Goal: Transaction & Acquisition: Purchase product/service

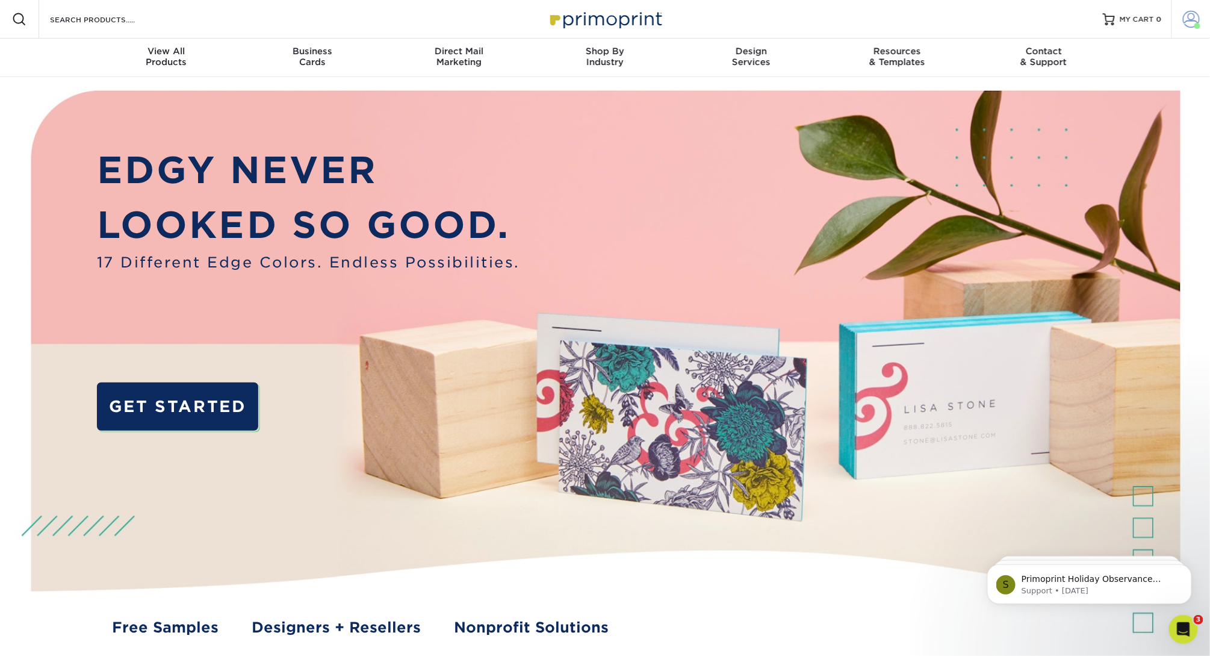
click at [1189, 21] on span at bounding box center [1191, 19] width 17 height 17
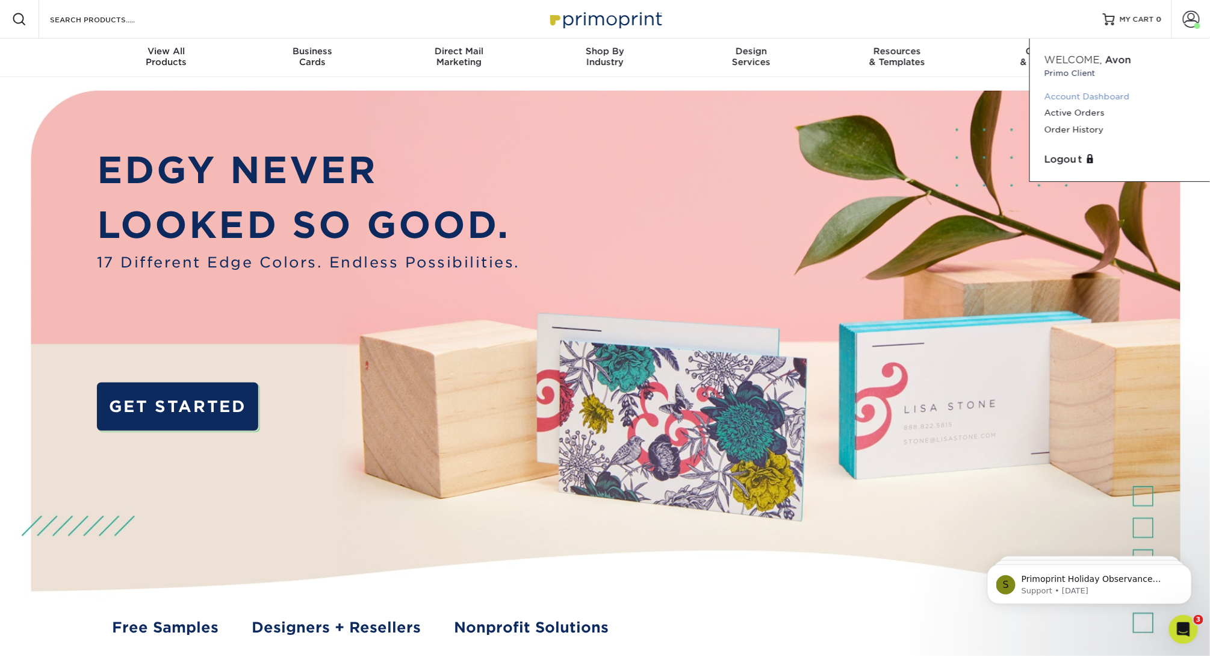
click at [1088, 96] on link "Account Dashboard" at bounding box center [1119, 96] width 151 height 16
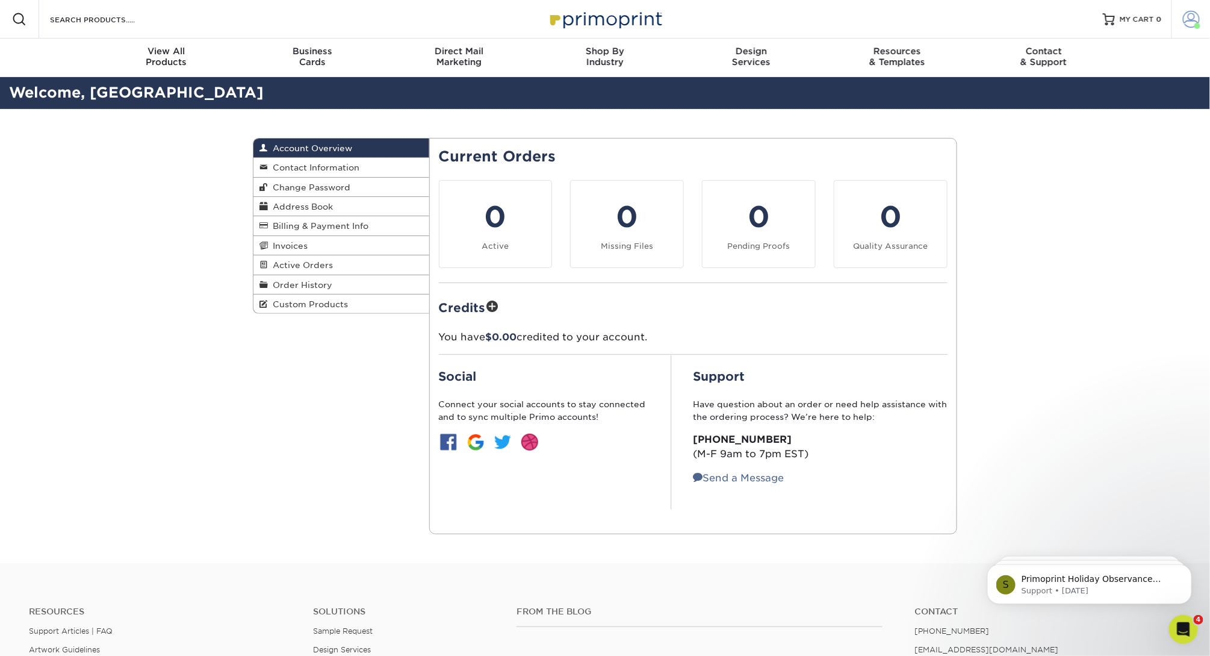
click at [1194, 25] on span at bounding box center [1197, 26] width 6 height 6
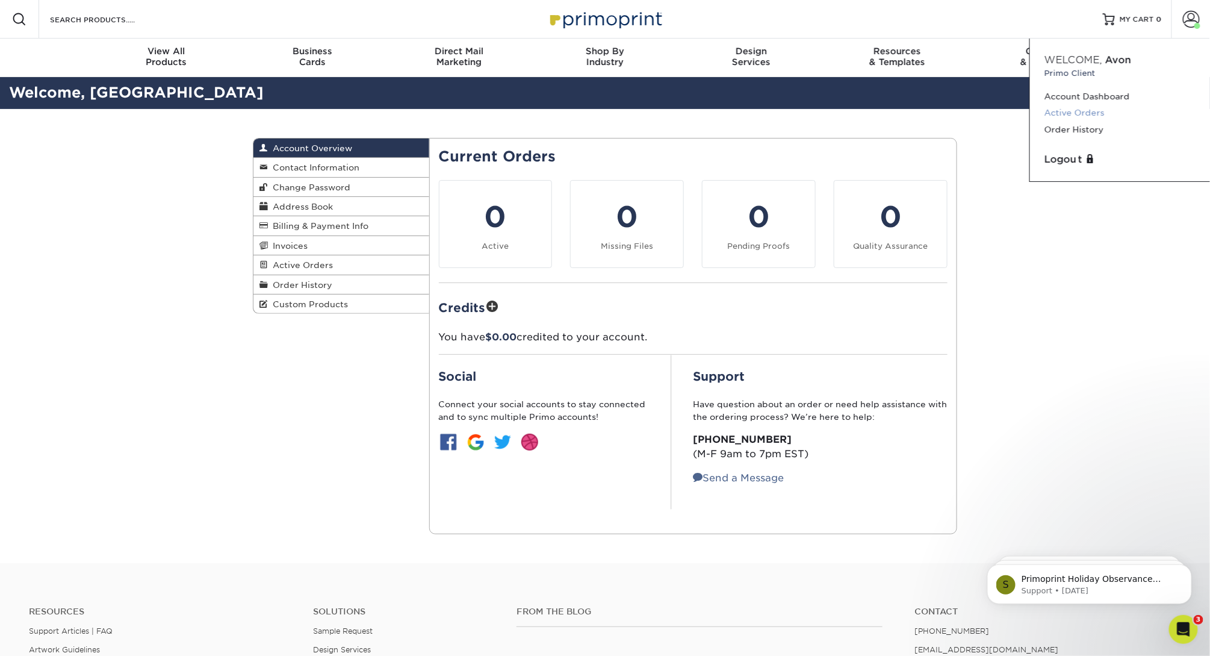
click at [1069, 111] on link "Active Orders" at bounding box center [1119, 113] width 151 height 16
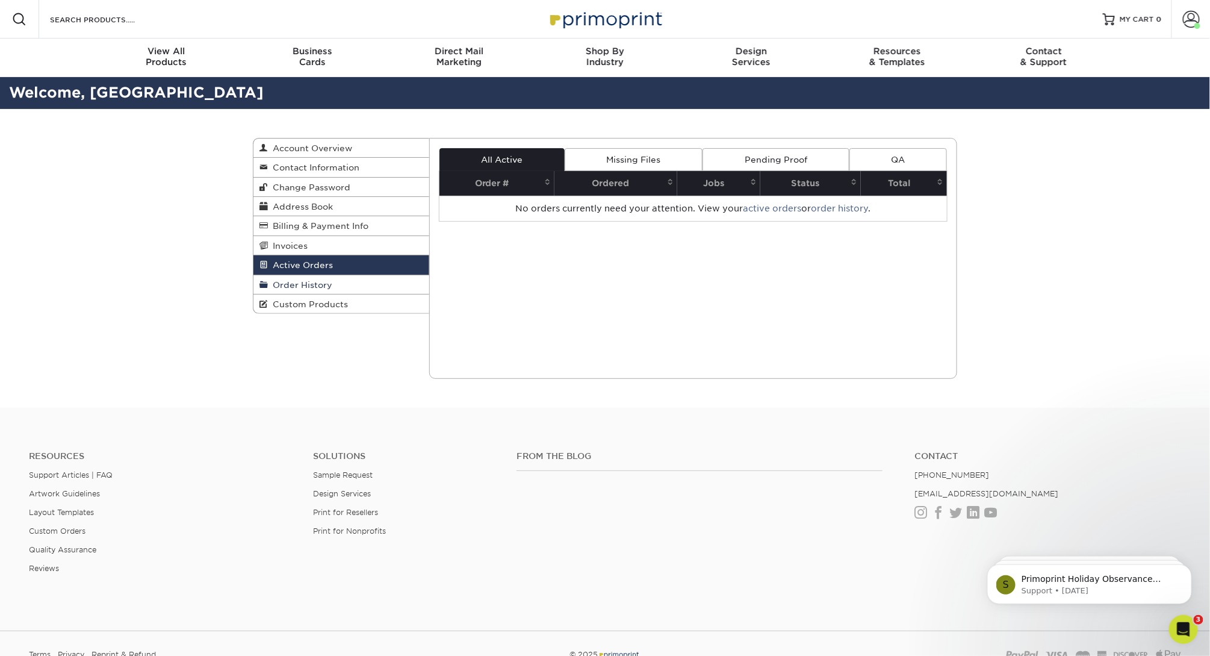
click at [318, 288] on link "Order History" at bounding box center [341, 284] width 176 height 19
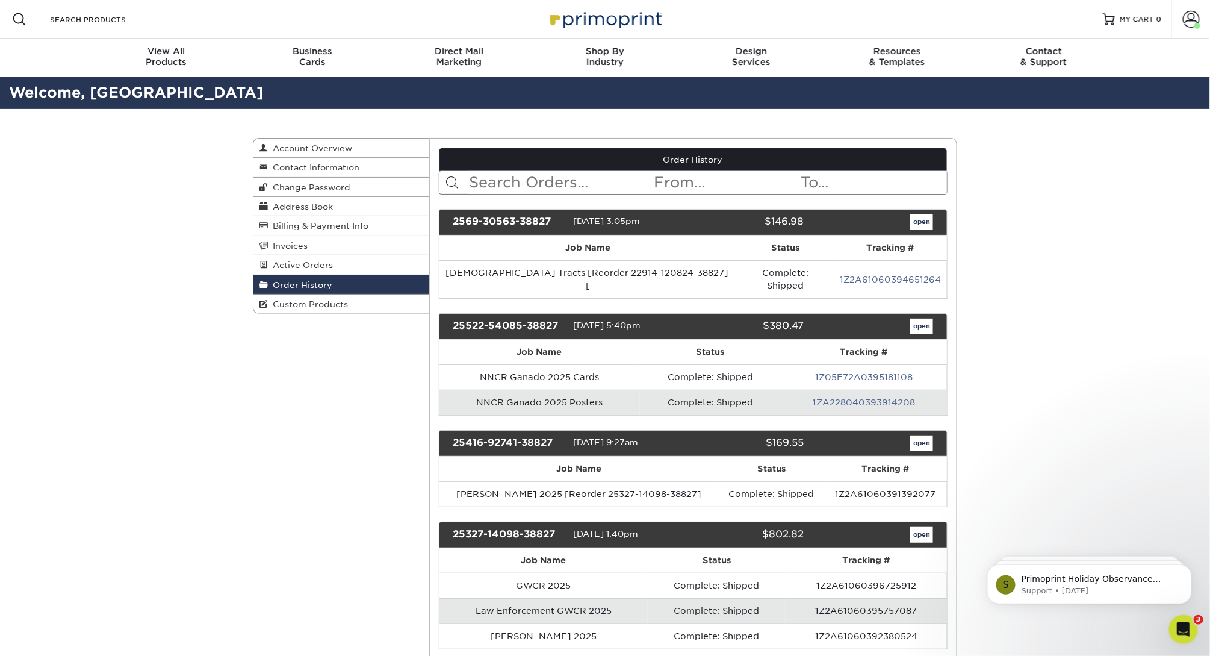
click at [926, 224] on link "open" at bounding box center [921, 222] width 23 height 16
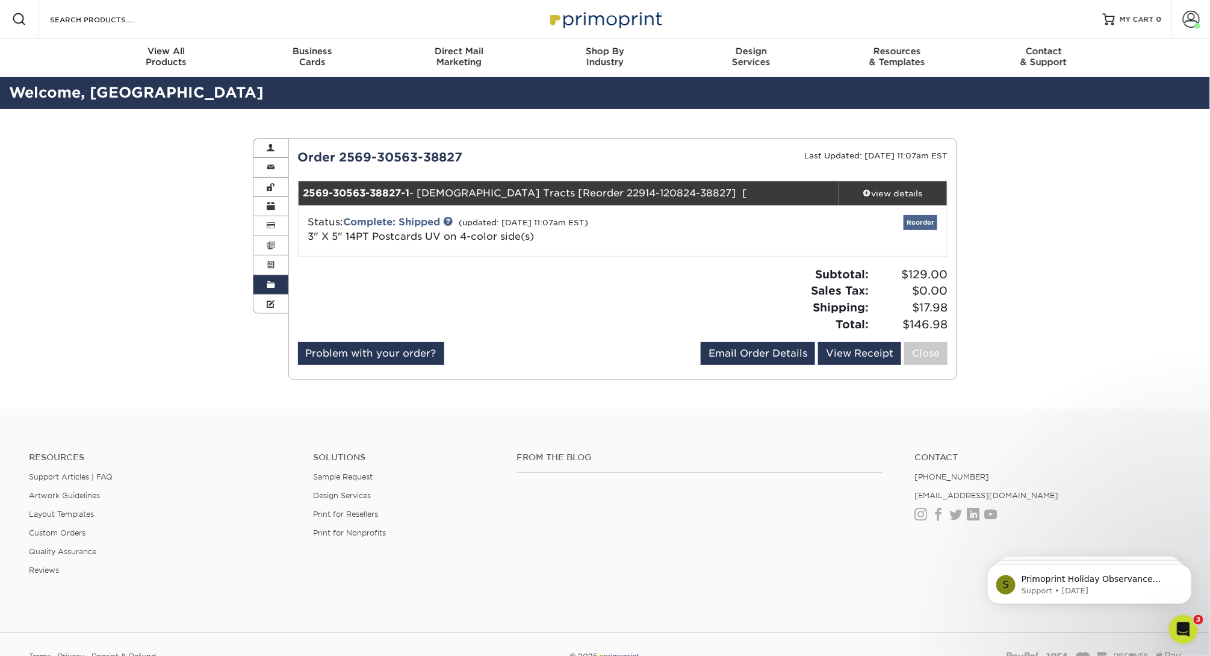
click at [920, 223] on link "Reorder" at bounding box center [921, 222] width 34 height 15
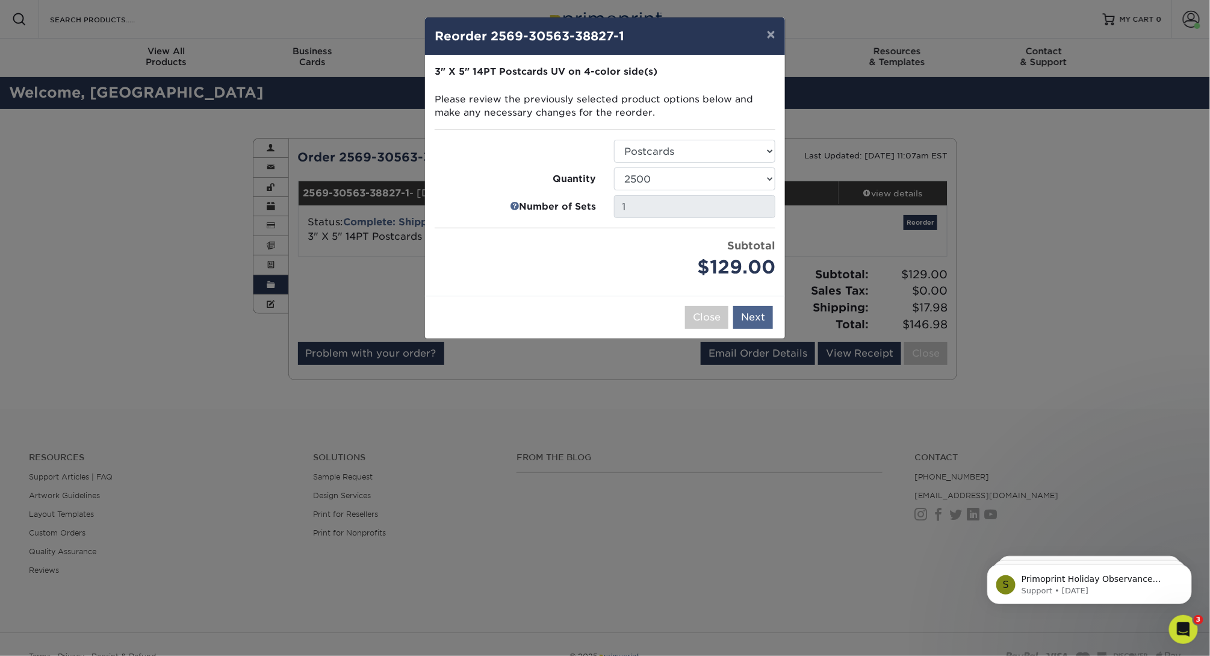
click at [759, 314] on button "Next" at bounding box center [753, 317] width 40 height 23
